Goal: Transaction & Acquisition: Purchase product/service

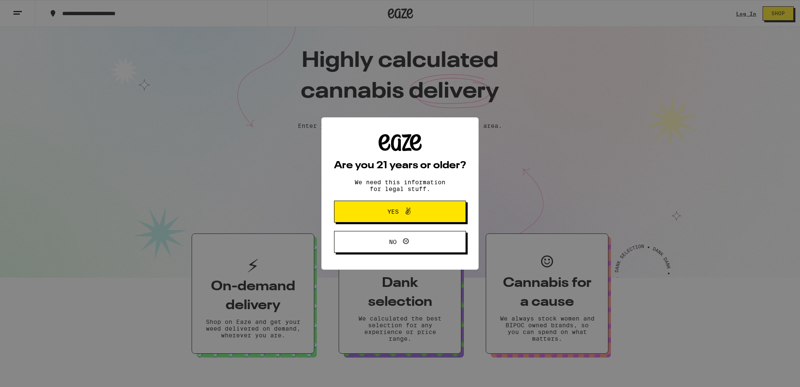
click at [400, 212] on span at bounding box center [406, 211] width 14 height 11
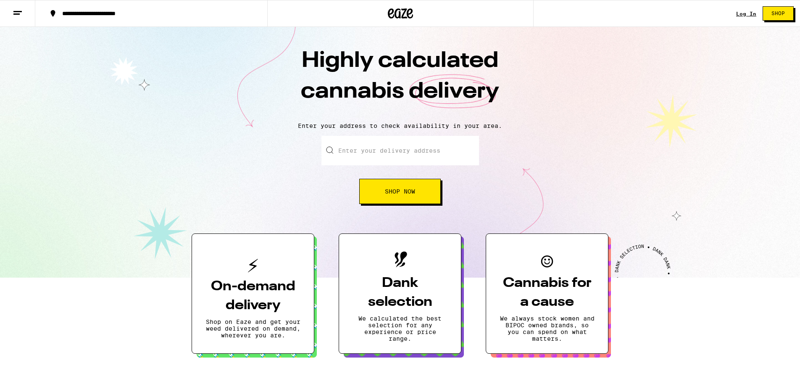
click at [448, 159] on input "Enter your delivery address" at bounding box center [400, 150] width 158 height 29
click at [242, 291] on h3 "On-demand delivery" at bounding box center [252, 296] width 95 height 38
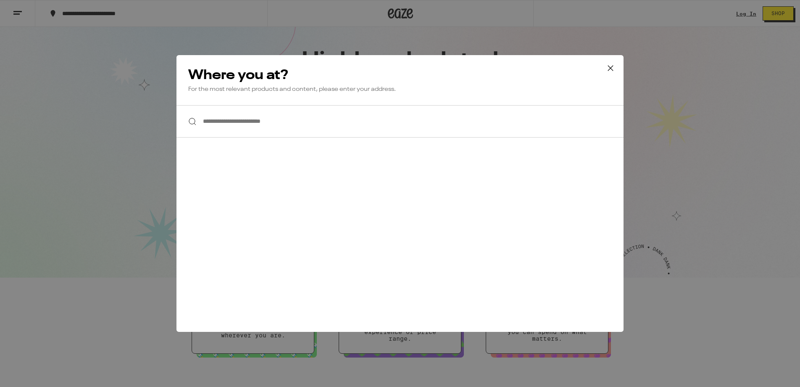
click at [615, 64] on icon at bounding box center [610, 68] width 13 height 13
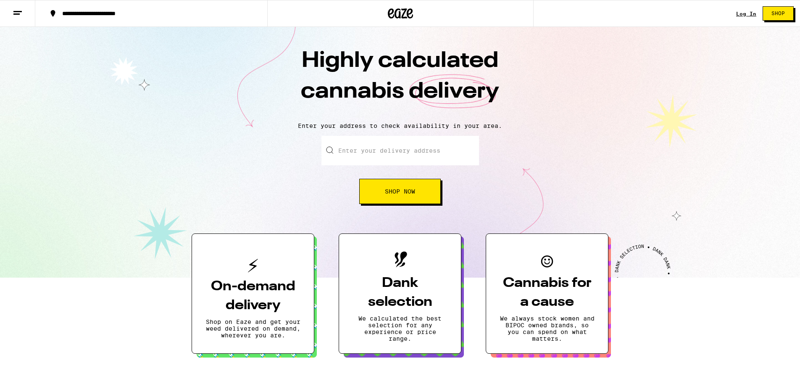
click at [426, 154] on input "Enter your delivery address" at bounding box center [400, 150] width 158 height 29
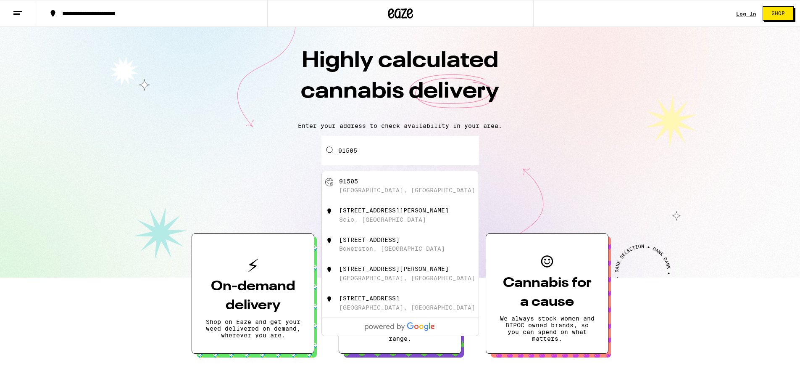
click at [390, 182] on div "91505 [GEOGRAPHIC_DATA], [GEOGRAPHIC_DATA]" at bounding box center [414, 186] width 150 height 16
type input "[GEOGRAPHIC_DATA]"
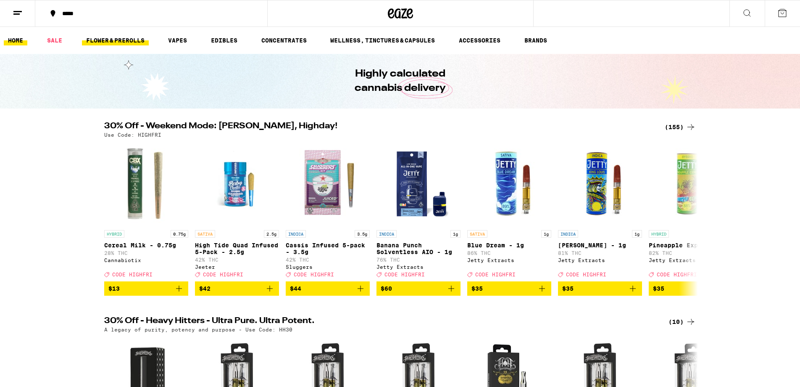
click at [134, 35] on link "FLOWER & PREROLLS" at bounding box center [115, 40] width 67 height 10
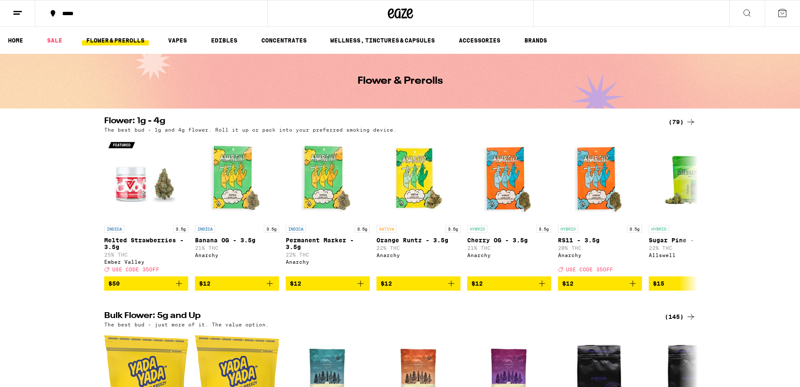
click at [694, 118] on icon at bounding box center [691, 122] width 10 height 10
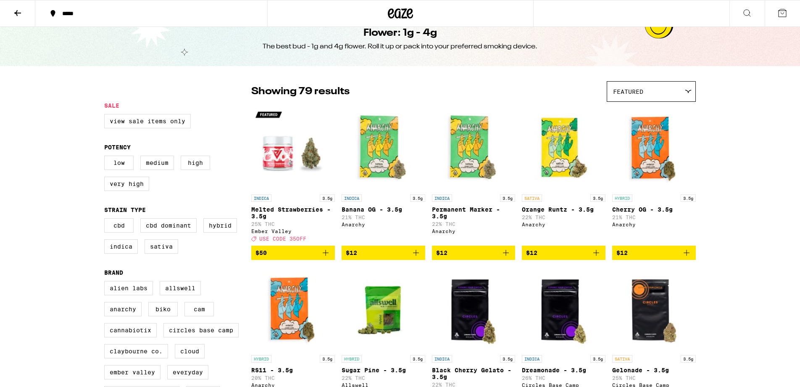
scroll to position [16, 0]
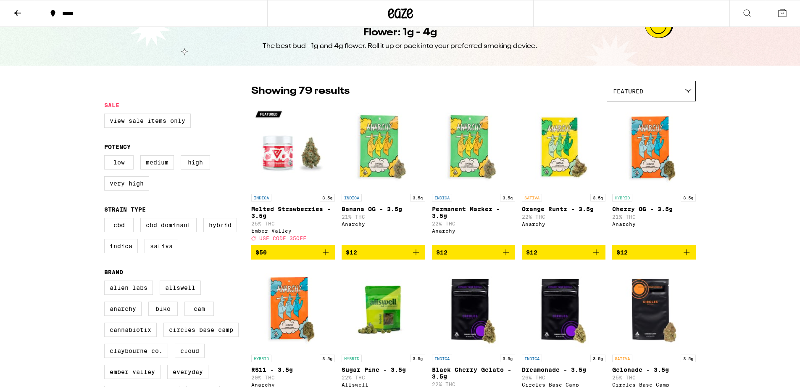
click at [124, 168] on label "Low" at bounding box center [118, 162] width 29 height 14
click at [106, 157] on input "Low" at bounding box center [106, 156] width 0 height 0
checkbox input "true"
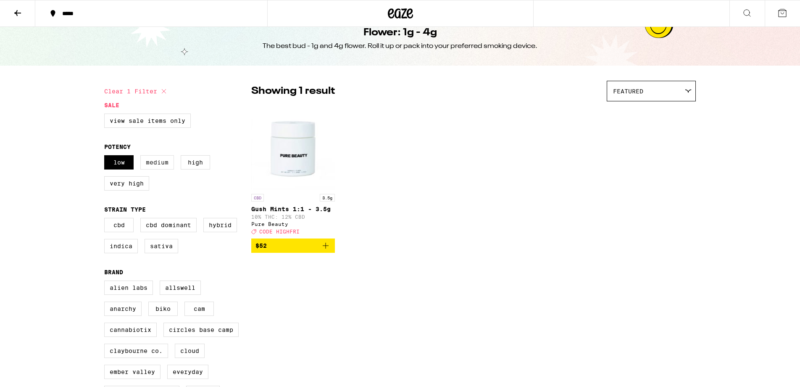
click at [167, 166] on label "Medium" at bounding box center [157, 162] width 34 height 14
click at [106, 157] on input "Medium" at bounding box center [106, 156] width 0 height 0
checkbox input "true"
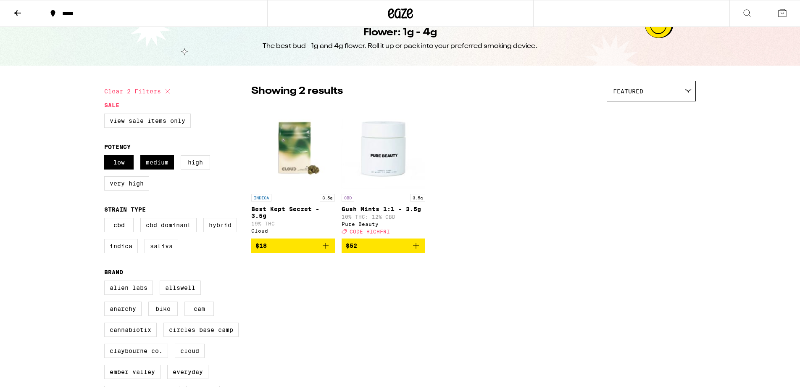
click at [221, 228] on label "Hybrid" at bounding box center [220, 225] width 34 height 14
click at [106, 219] on input "Hybrid" at bounding box center [106, 219] width 0 height 0
checkbox input "true"
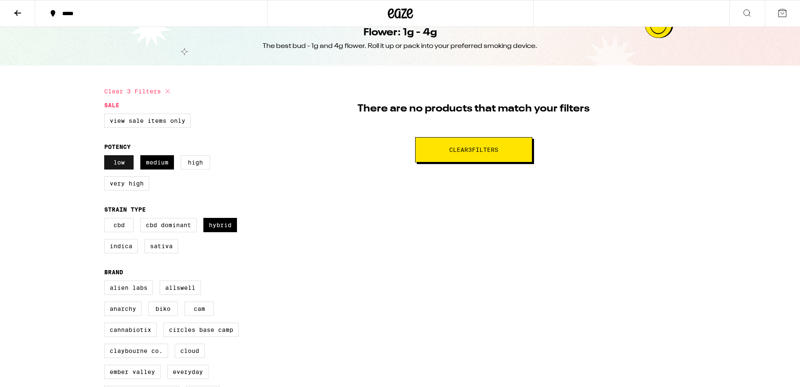
click at [118, 166] on label "Low" at bounding box center [118, 162] width 29 height 14
click at [106, 157] on input "Low" at bounding box center [106, 156] width 0 height 0
click at [118, 166] on label "Low" at bounding box center [118, 162] width 29 height 14
click at [106, 157] on input "Low" at bounding box center [106, 156] width 0 height 0
checkbox input "true"
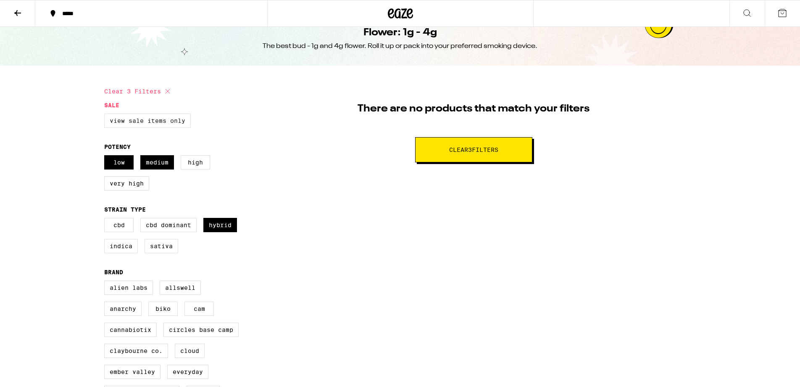
click at [144, 118] on label "View Sale Items Only" at bounding box center [147, 120] width 87 height 14
click at [106, 115] on input "View Sale Items Only" at bounding box center [106, 115] width 0 height 0
click at [144, 118] on label "View Sale Items Only" at bounding box center [147, 120] width 87 height 14
click at [106, 115] on input "View Sale Items Only" at bounding box center [106, 115] width 0 height 0
checkbox input "false"
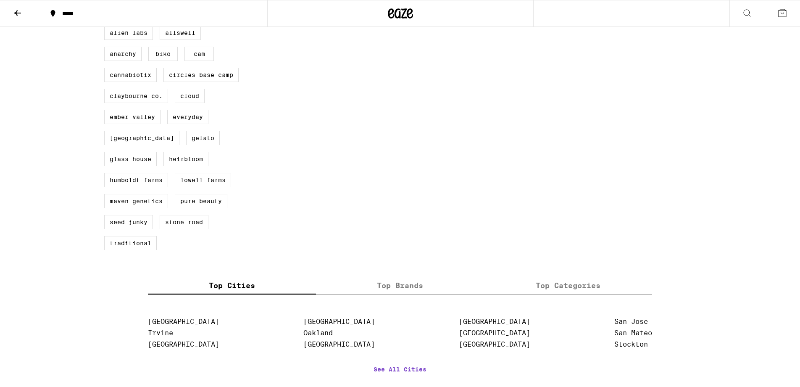
scroll to position [324, 0]
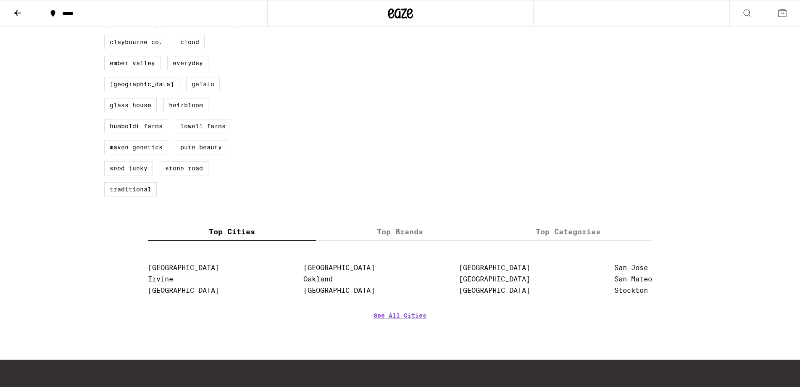
click at [199, 91] on label "Gelato" at bounding box center [203, 84] width 34 height 14
checkbox input "true"
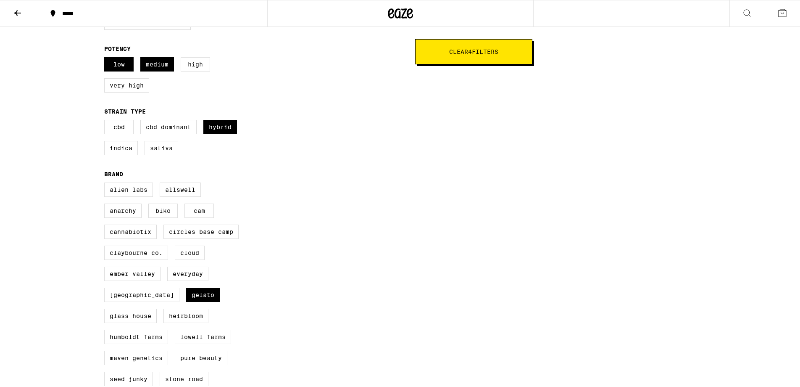
click at [195, 68] on label "High" at bounding box center [195, 64] width 29 height 14
click at [106, 59] on input "High" at bounding box center [106, 58] width 0 height 0
checkbox input "true"
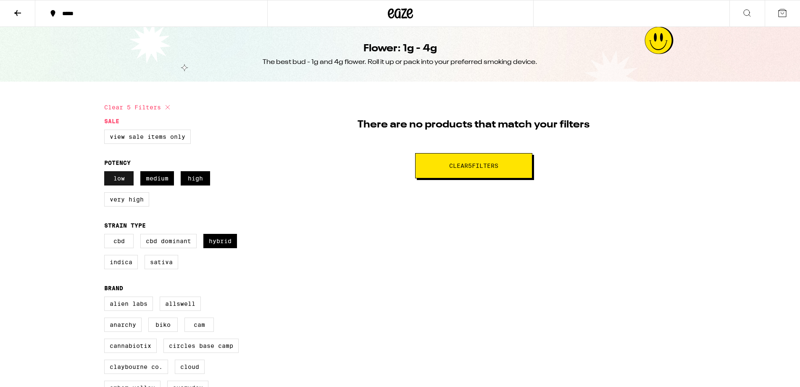
click at [110, 179] on label "Low" at bounding box center [118, 178] width 29 height 14
click at [106, 173] on input "Low" at bounding box center [106, 172] width 0 height 0
checkbox input "false"
click at [150, 184] on label "Medium" at bounding box center [157, 178] width 34 height 14
click at [106, 173] on input "Medium" at bounding box center [106, 172] width 0 height 0
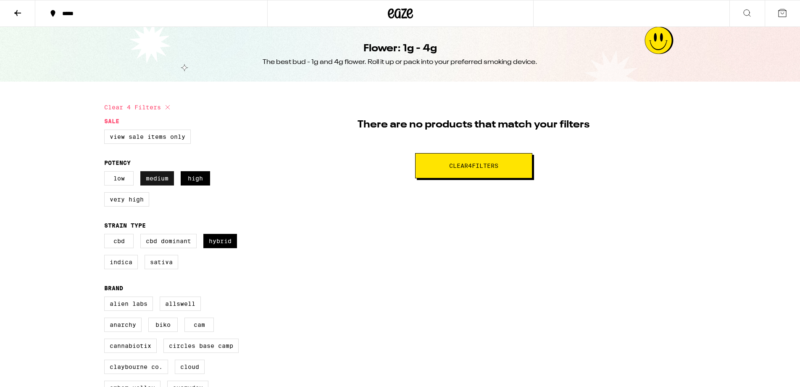
checkbox input "false"
click at [229, 246] on label "Hybrid" at bounding box center [220, 241] width 34 height 14
click at [106, 235] on input "Hybrid" at bounding box center [106, 235] width 0 height 0
checkbox input "false"
click at [491, 168] on span "Clear 2 filter s" at bounding box center [473, 166] width 49 height 6
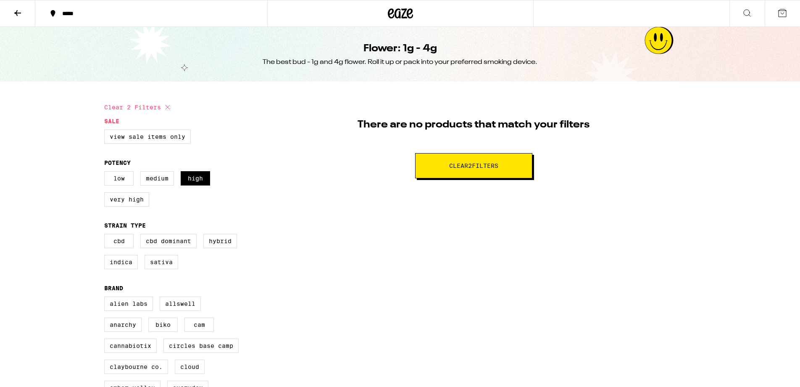
checkbox input "false"
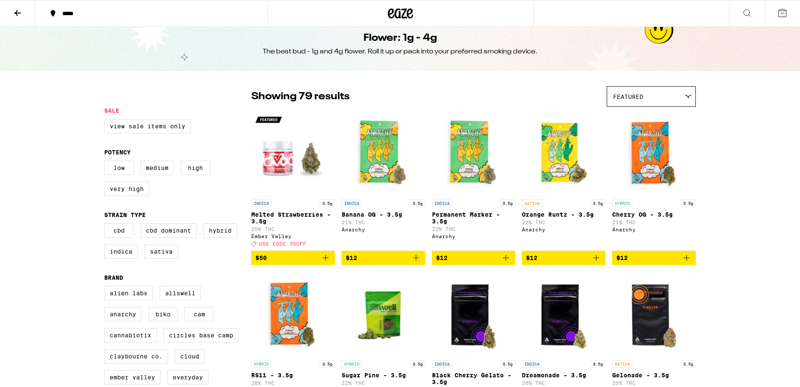
scroll to position [57, 0]
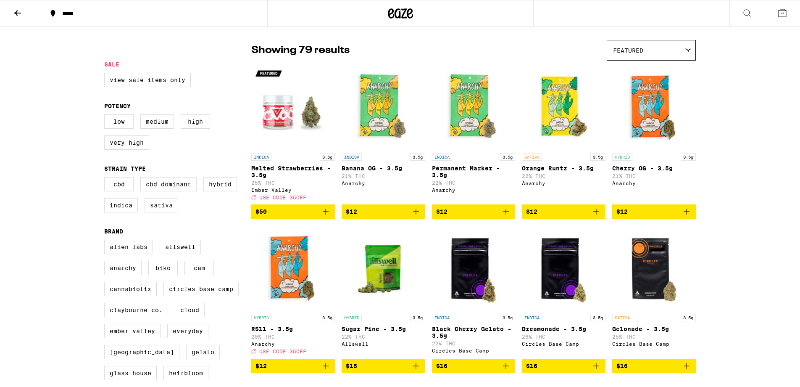
click at [158, 212] on label "Sativa" at bounding box center [162, 205] width 34 height 14
click at [106, 179] on input "Sativa" at bounding box center [106, 178] width 0 height 0
checkbox input "true"
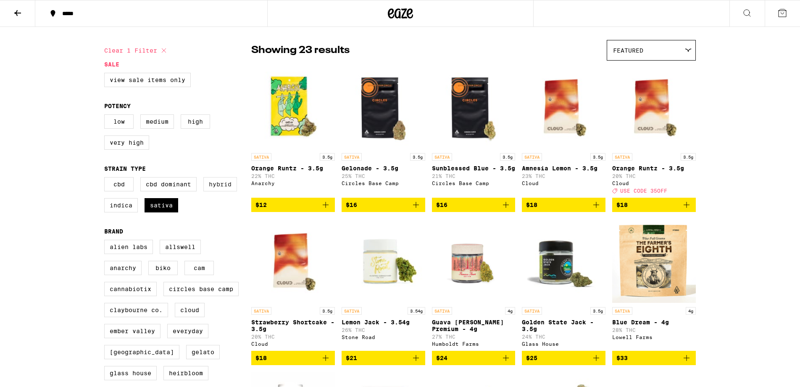
click at [229, 191] on label "Hybrid" at bounding box center [220, 184] width 34 height 14
click at [106, 179] on input "Hybrid" at bounding box center [106, 178] width 0 height 0
checkbox input "true"
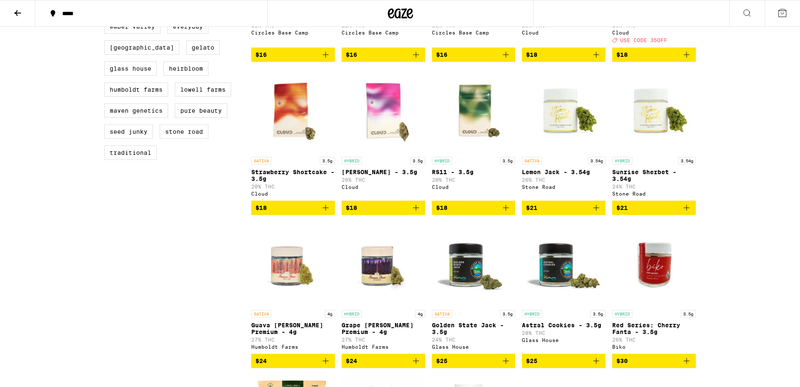
scroll to position [355, 0]
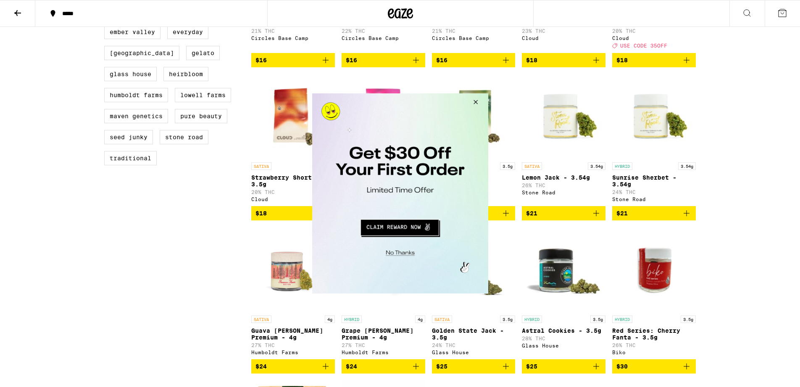
click at [474, 100] on button "Close Modal" at bounding box center [474, 103] width 23 height 20
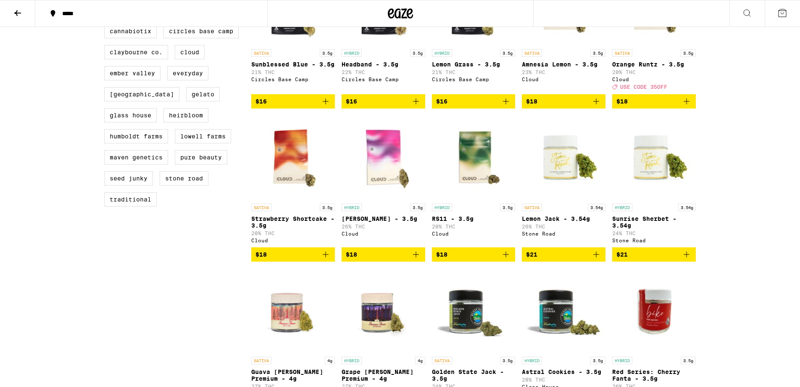
scroll to position [282, 0]
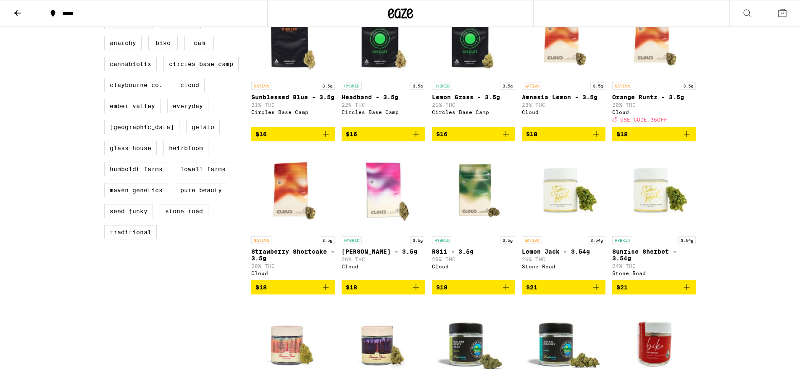
click at [563, 207] on img "Open page for Lemon Jack - 3.54g from Stone Road" at bounding box center [564, 190] width 84 height 84
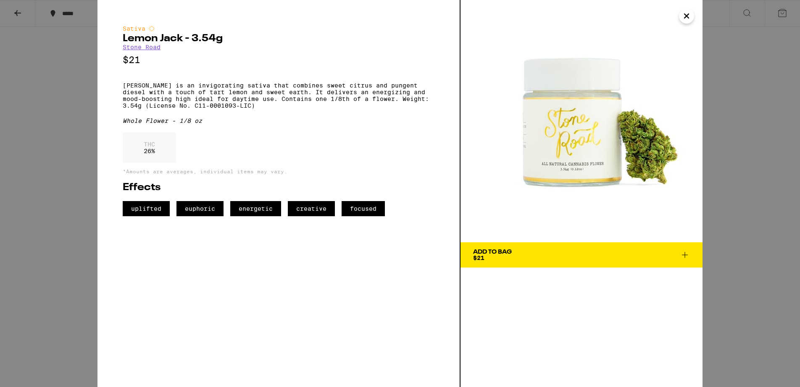
click at [687, 17] on icon "Close" at bounding box center [687, 16] width 10 height 13
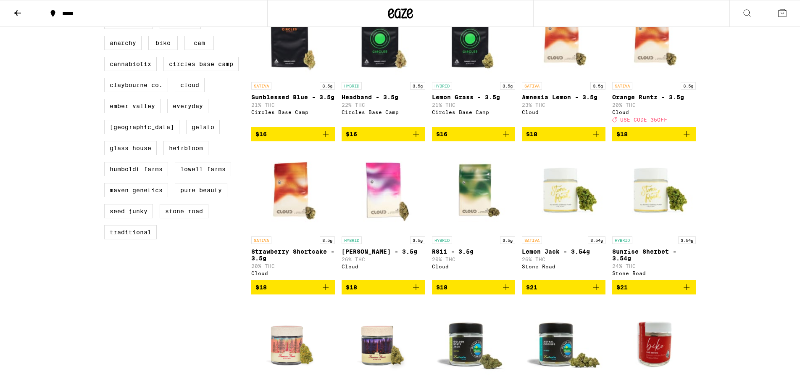
click at [599, 292] on icon "Add to bag" at bounding box center [596, 287] width 10 height 10
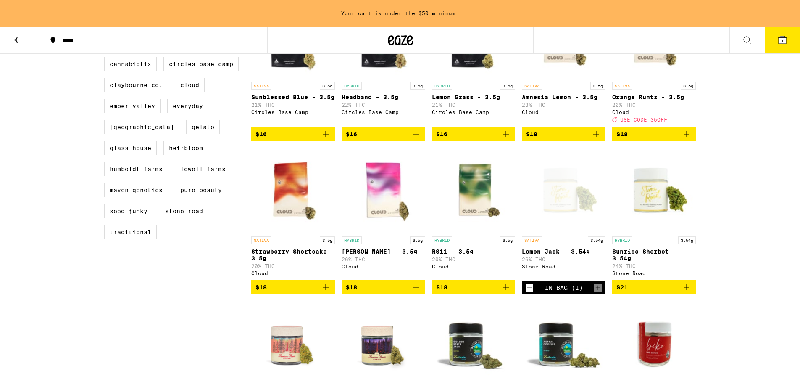
click at [644, 257] on p "Sunrise Sherbet - 3.54g" at bounding box center [654, 254] width 84 height 13
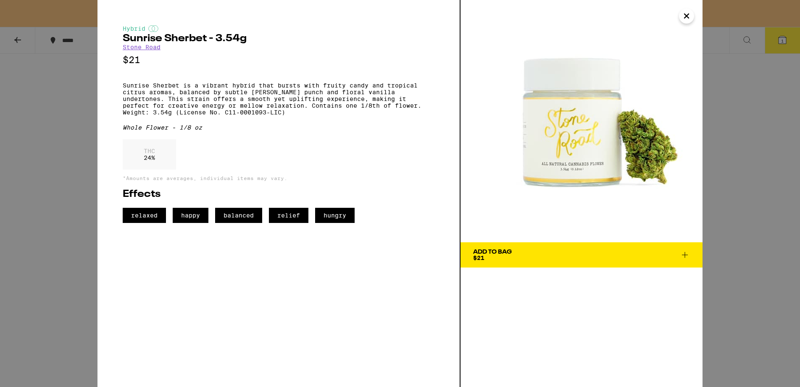
click at [685, 12] on icon "Close" at bounding box center [687, 16] width 10 height 13
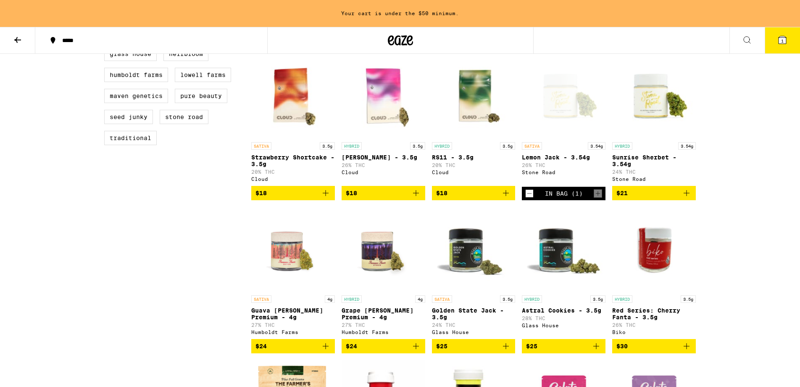
scroll to position [344, 0]
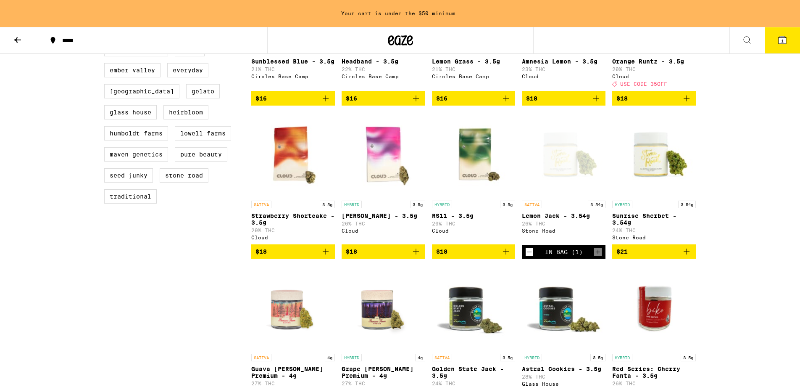
click at [747, 40] on icon at bounding box center [747, 40] width 10 height 10
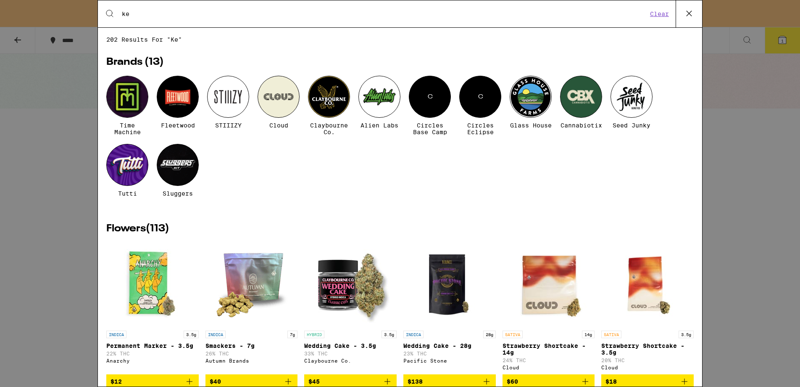
type input "k"
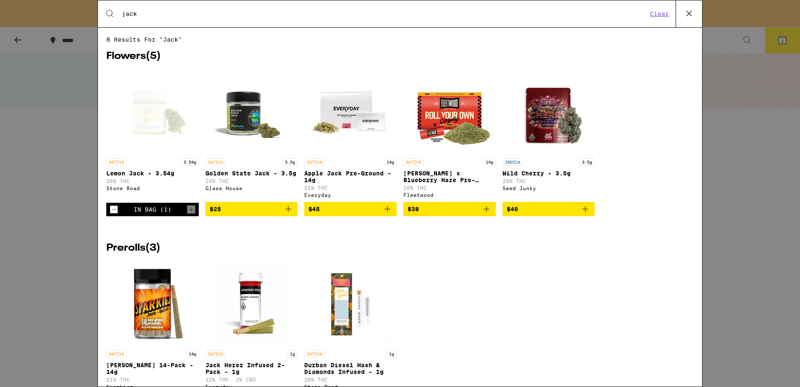
type input "jack"
click at [147, 124] on div "Open page for Lemon Jack - 3.54g from Stone Road" at bounding box center [153, 112] width 84 height 84
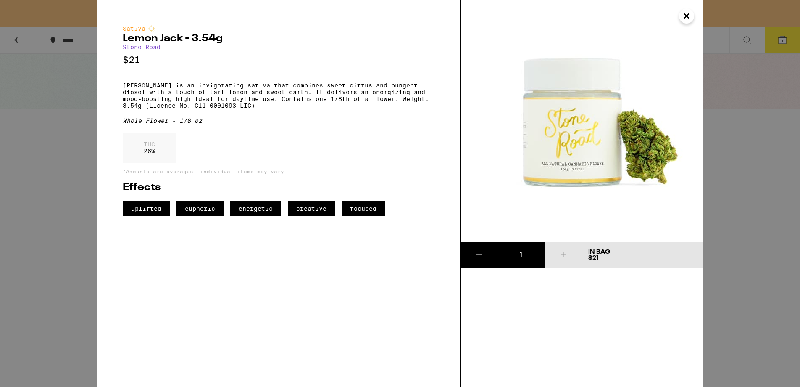
click at [687, 14] on icon "Close" at bounding box center [686, 16] width 4 height 4
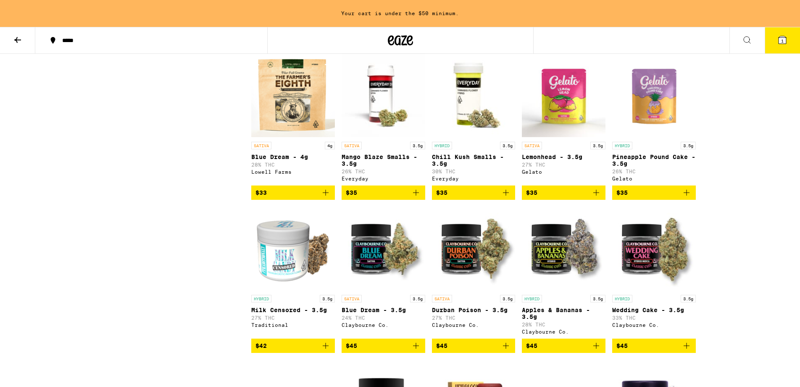
scroll to position [709, 0]
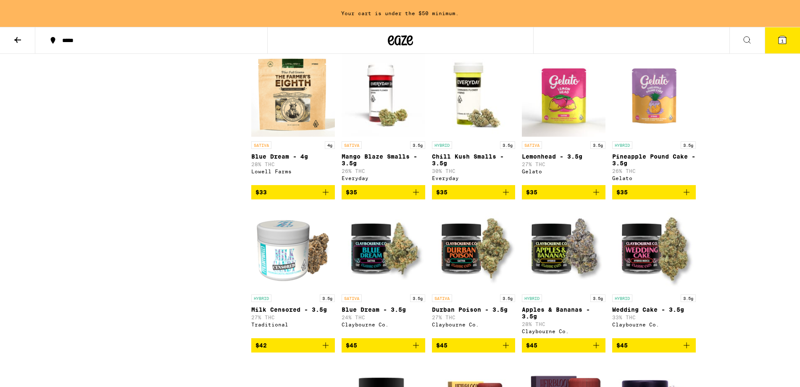
click at [557, 131] on img "Open page for Lemonhead - 3.5g from Gelato" at bounding box center [564, 95] width 84 height 84
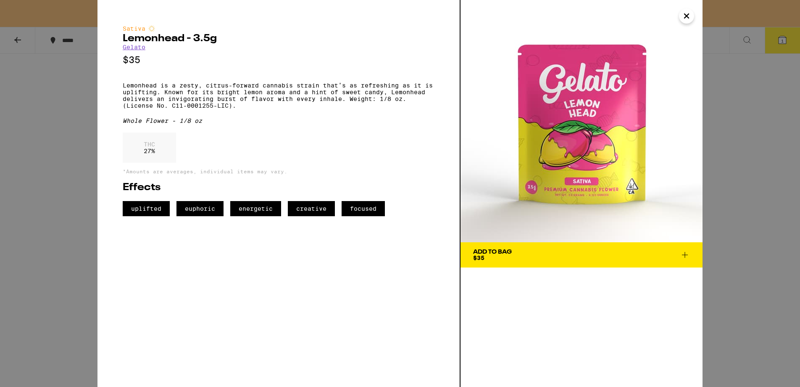
click at [687, 14] on icon "Close" at bounding box center [687, 16] width 10 height 13
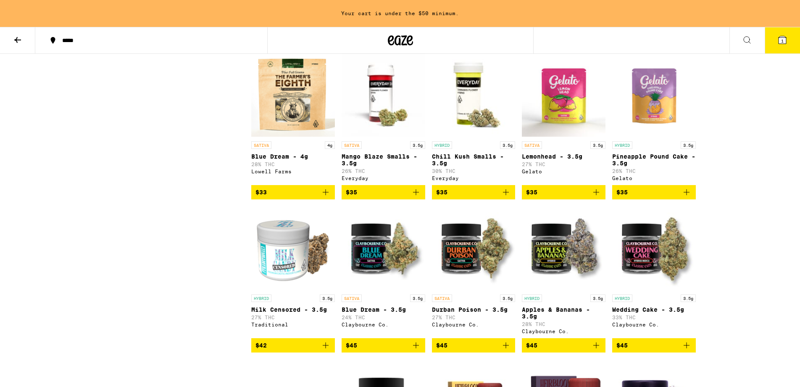
click at [599, 197] on icon "Add to bag" at bounding box center [596, 192] width 10 height 10
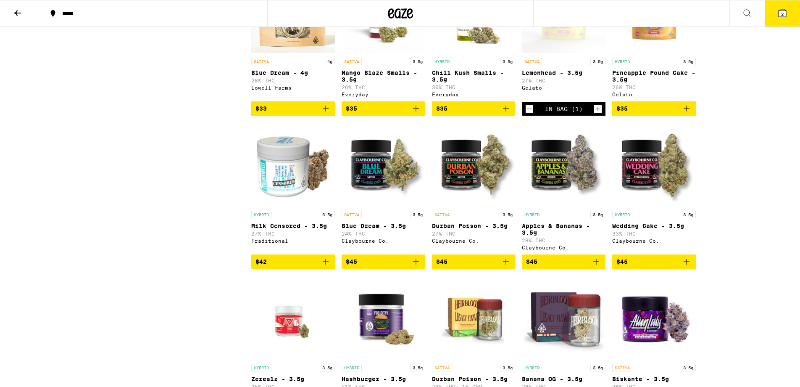
scroll to position [773, 0]
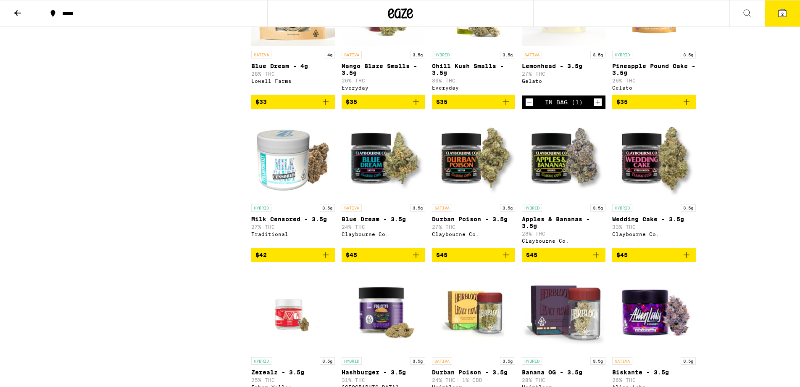
click at [508, 260] on icon "Add to bag" at bounding box center [506, 255] width 10 height 10
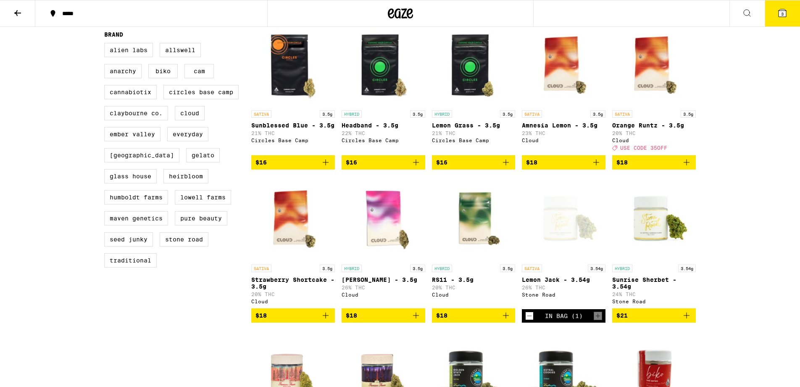
scroll to position [0, 0]
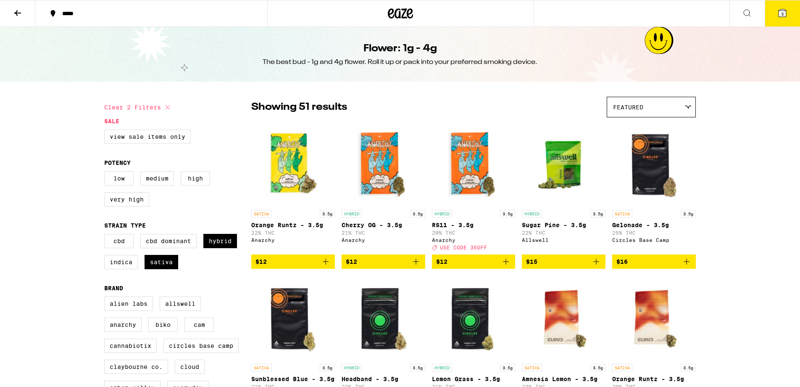
click at [644, 106] on div "Featured" at bounding box center [651, 107] width 88 height 20
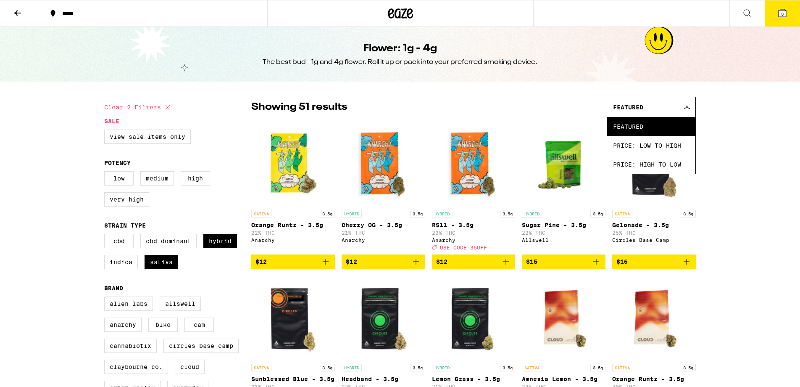
click at [648, 140] on span "Price: Low to High" at bounding box center [651, 145] width 76 height 19
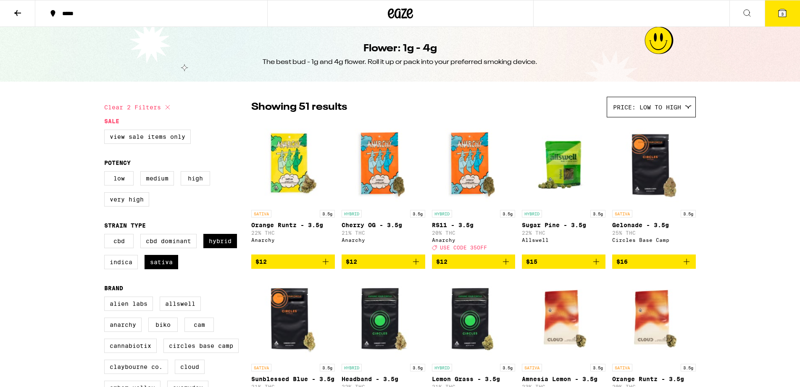
click at [22, 12] on icon at bounding box center [18, 13] width 10 height 10
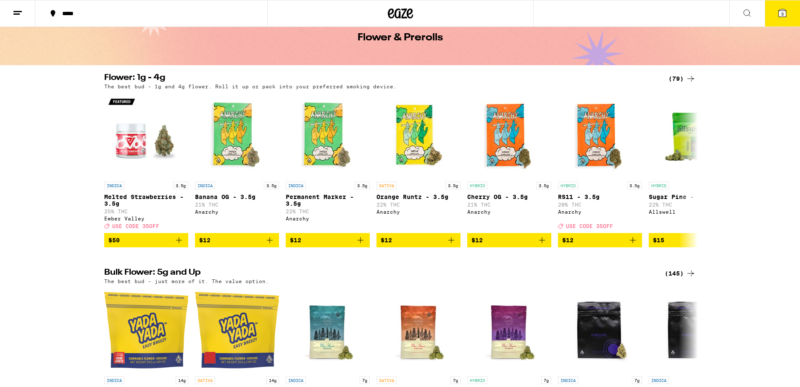
scroll to position [10, 0]
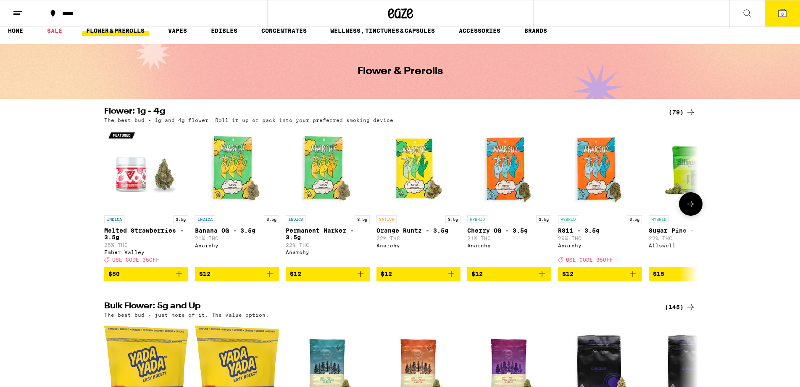
click at [694, 207] on icon at bounding box center [690, 204] width 7 height 6
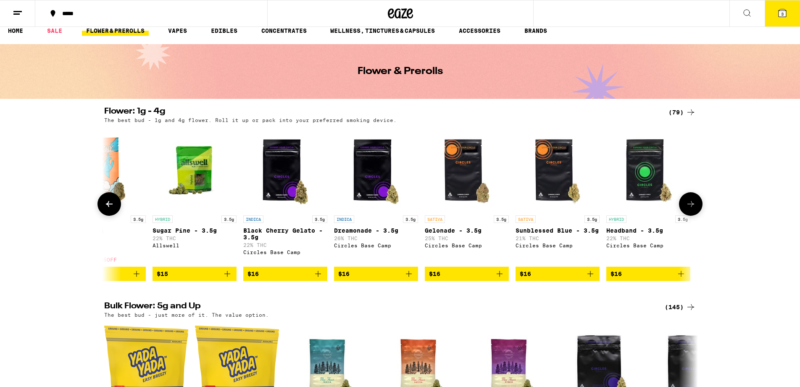
scroll to position [0, 500]
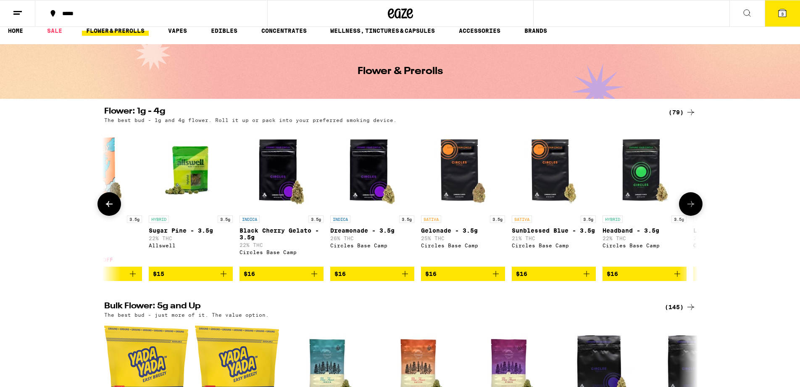
click at [688, 204] on icon at bounding box center [691, 204] width 10 height 10
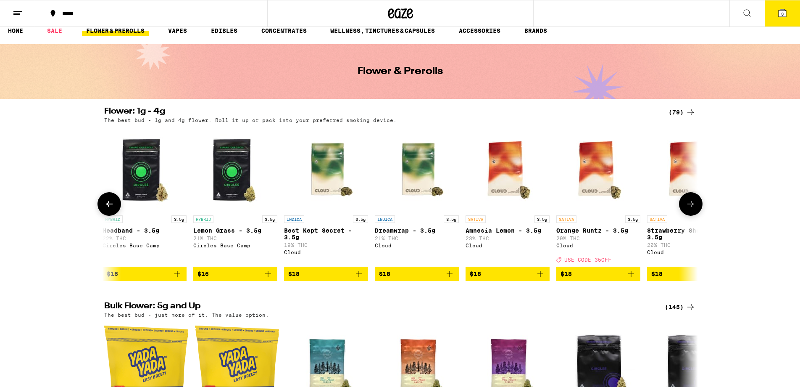
click at [688, 204] on icon at bounding box center [691, 204] width 10 height 10
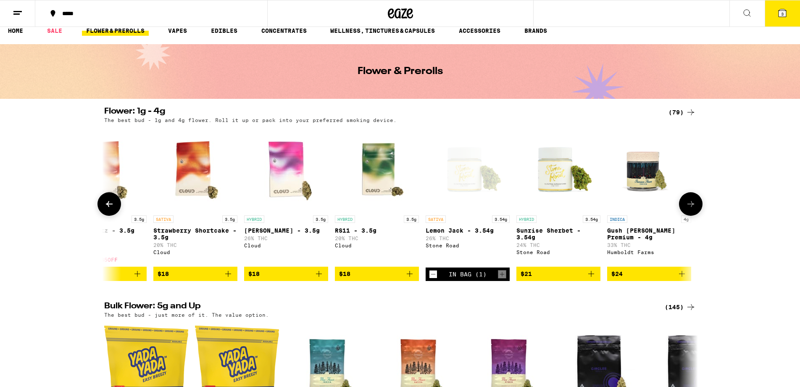
scroll to position [0, 1500]
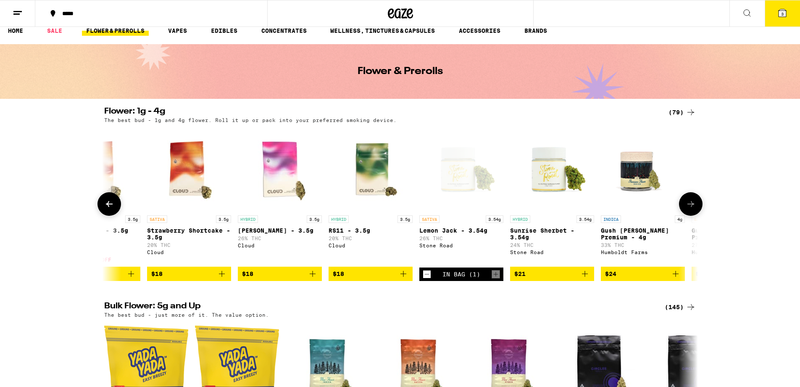
click at [688, 204] on icon at bounding box center [691, 204] width 10 height 10
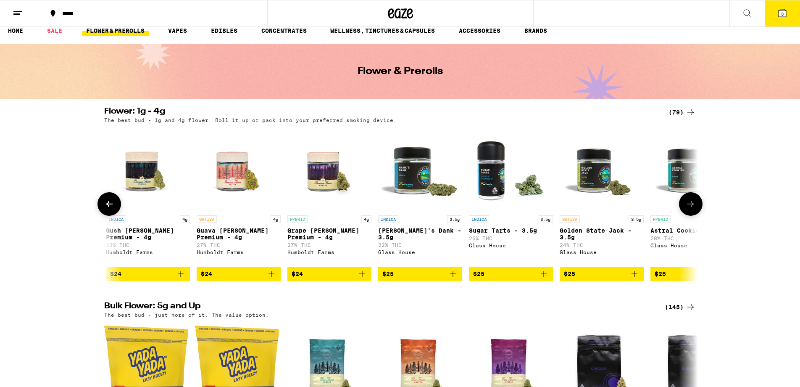
scroll to position [0, 2000]
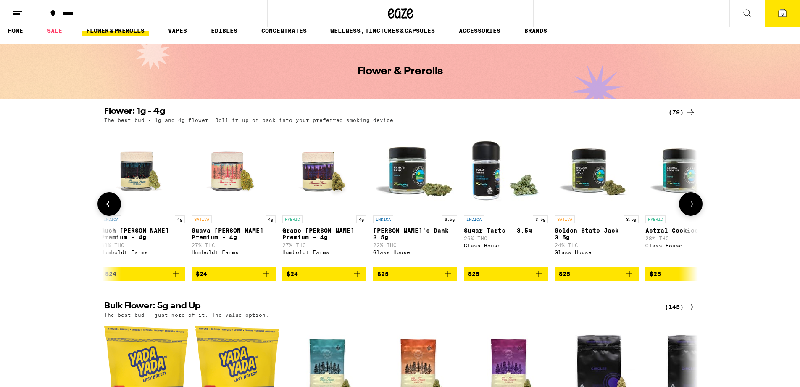
click at [688, 204] on icon at bounding box center [691, 204] width 10 height 10
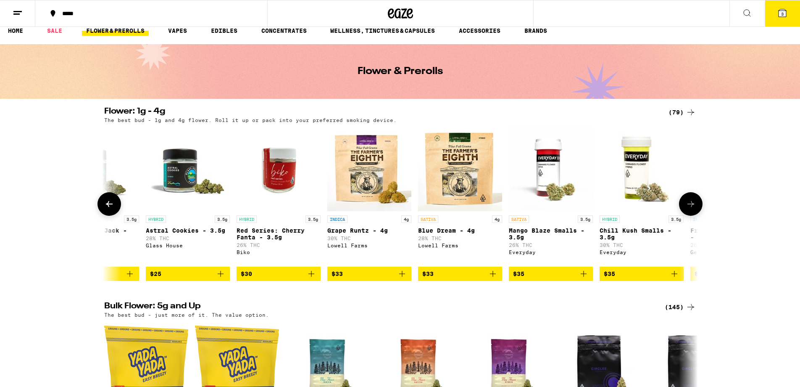
scroll to position [0, 2500]
click at [688, 204] on icon at bounding box center [691, 204] width 10 height 10
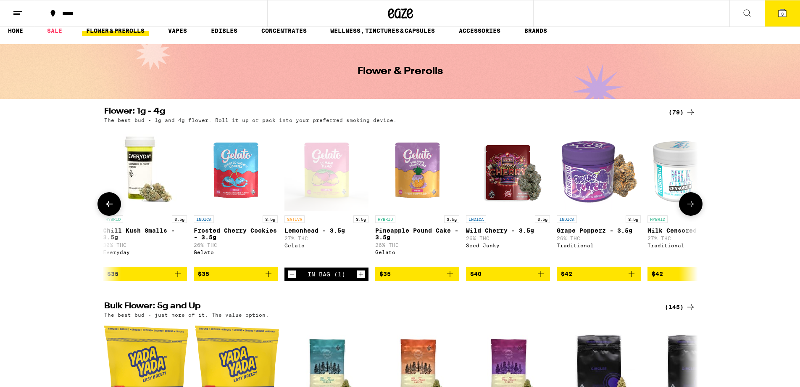
scroll to position [0, 3000]
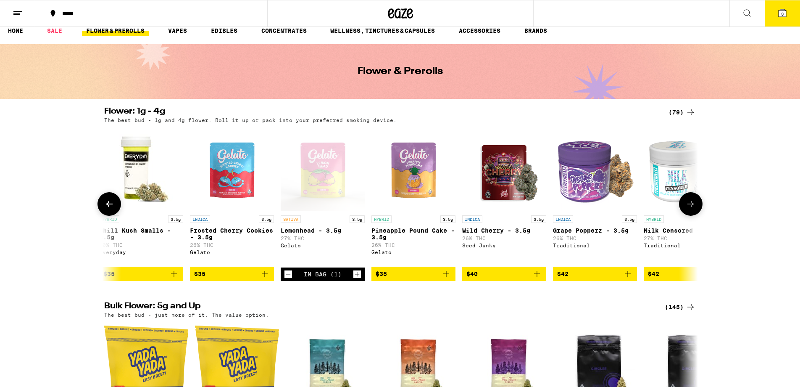
click at [688, 204] on icon at bounding box center [691, 204] width 10 height 10
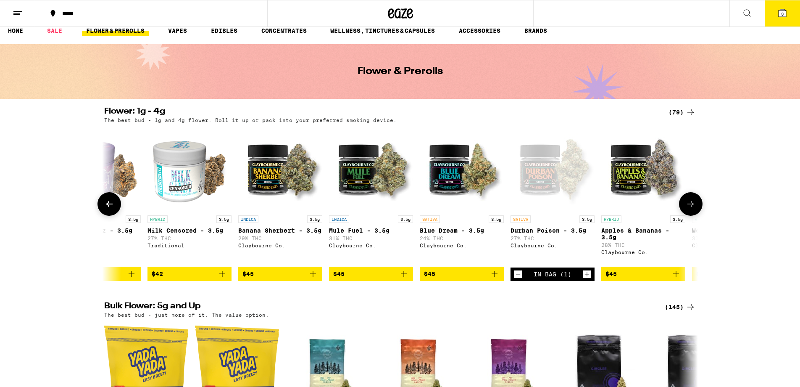
scroll to position [0, 3500]
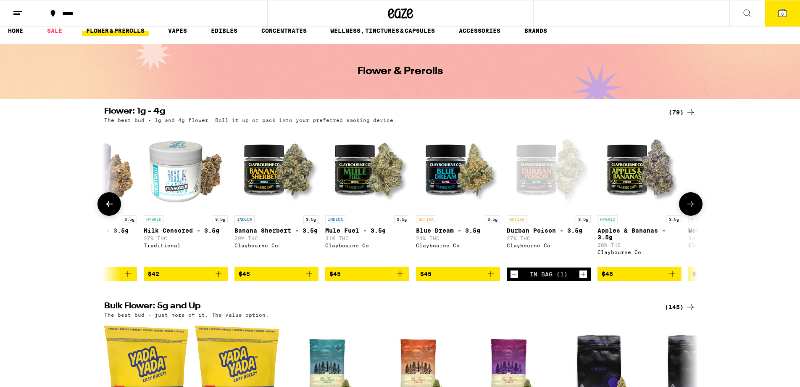
click at [689, 206] on icon at bounding box center [691, 204] width 10 height 10
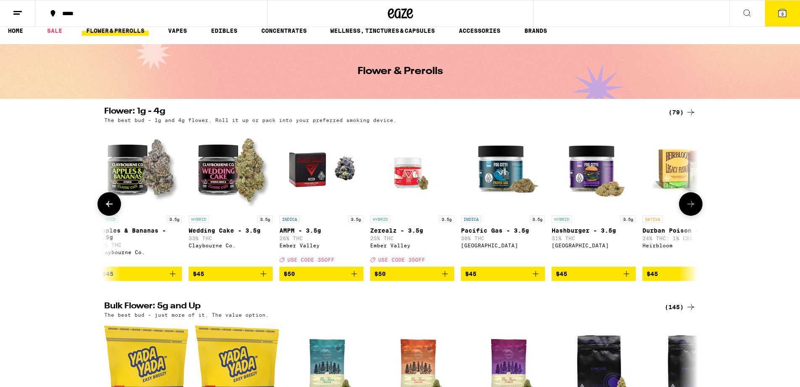
scroll to position [0, 4000]
click at [115, 204] on button at bounding box center [109, 204] width 24 height 24
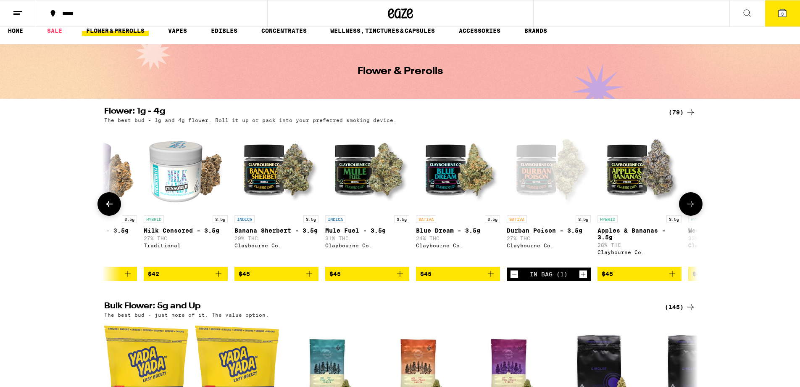
scroll to position [0, 3500]
click at [787, 12] on icon at bounding box center [782, 13] width 10 height 10
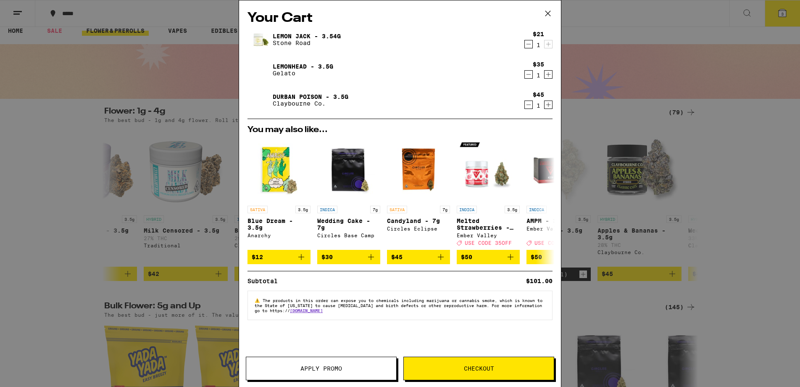
click at [286, 64] on link "Lemonhead - 3.5g" at bounding box center [303, 66] width 61 height 7
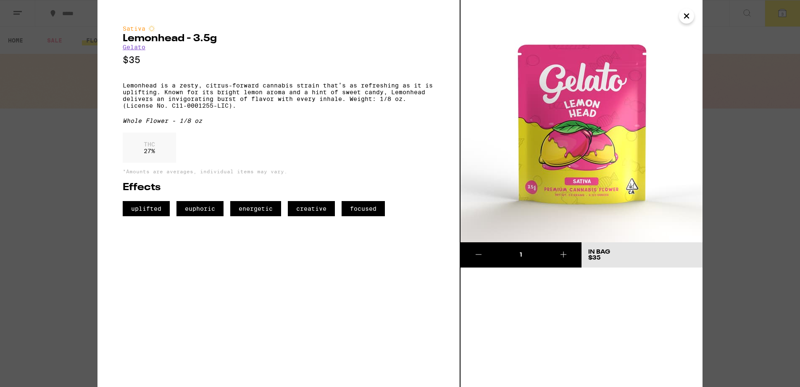
drag, startPoint x: 676, startPoint y: 12, endPoint x: 680, endPoint y: 13, distance: 4.3
click at [676, 12] on img at bounding box center [582, 121] width 242 height 242
click at [687, 14] on icon "Close" at bounding box center [687, 16] width 10 height 13
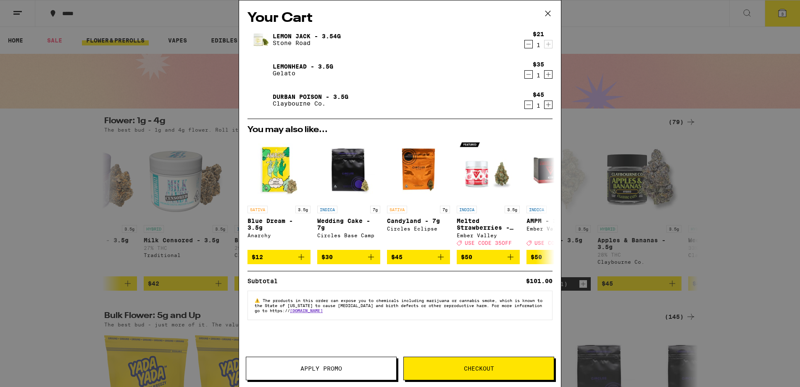
click at [550, 13] on icon at bounding box center [548, 13] width 13 height 13
